Goal: Find specific page/section: Find specific page/section

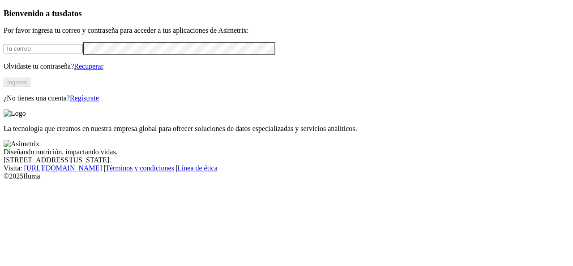
type input "[PERSON_NAME][EMAIL_ADDRESS][PERSON_NAME][DOMAIN_NAME]"
click at [30, 87] on button "Ingresa" at bounding box center [17, 81] width 27 height 9
